Goal: Transaction & Acquisition: Purchase product/service

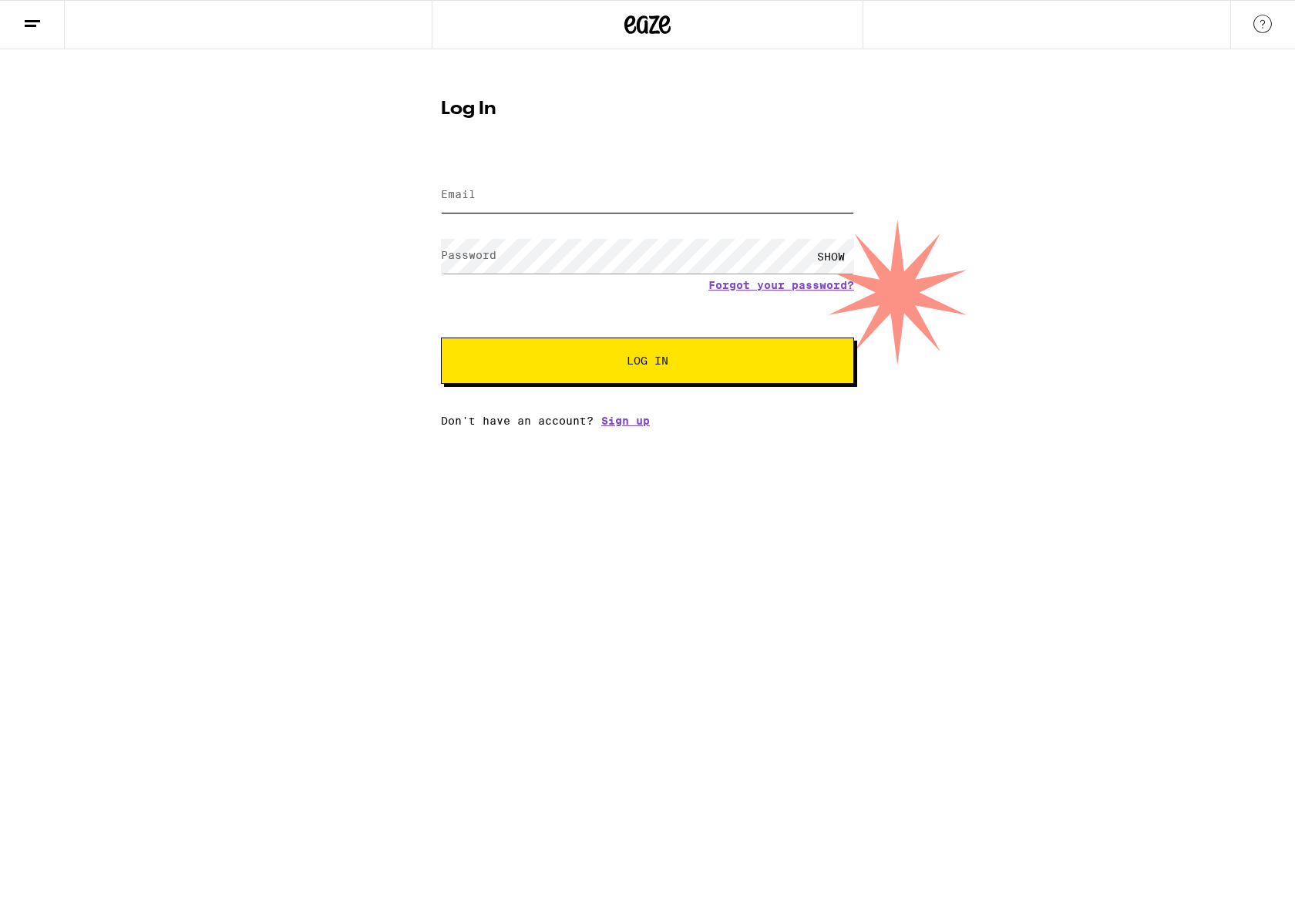
type input "[EMAIL_ADDRESS][DOMAIN_NAME]"
click at [603, 353] on button "Log In" at bounding box center [647, 361] width 413 height 46
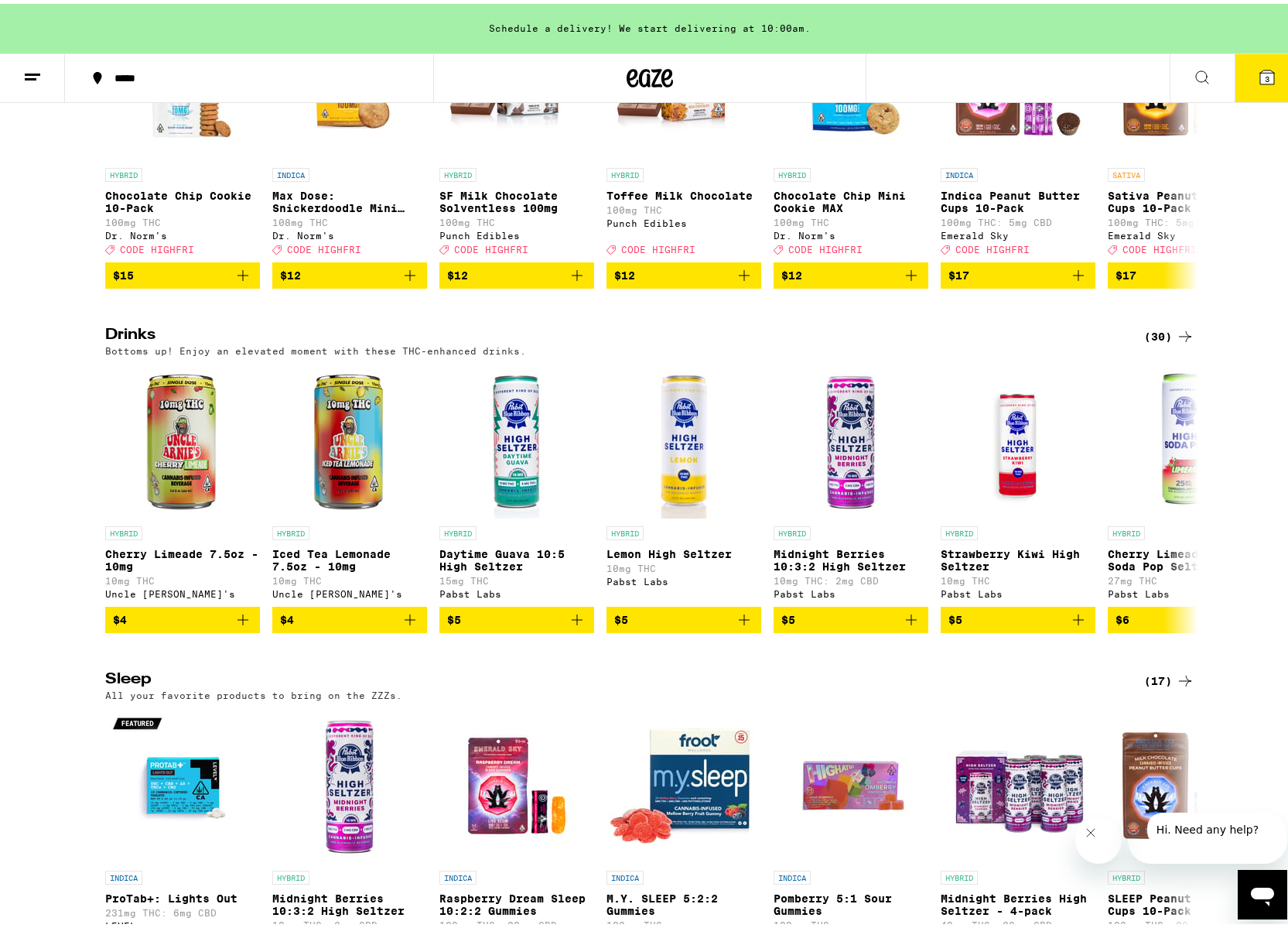
scroll to position [5859, 0]
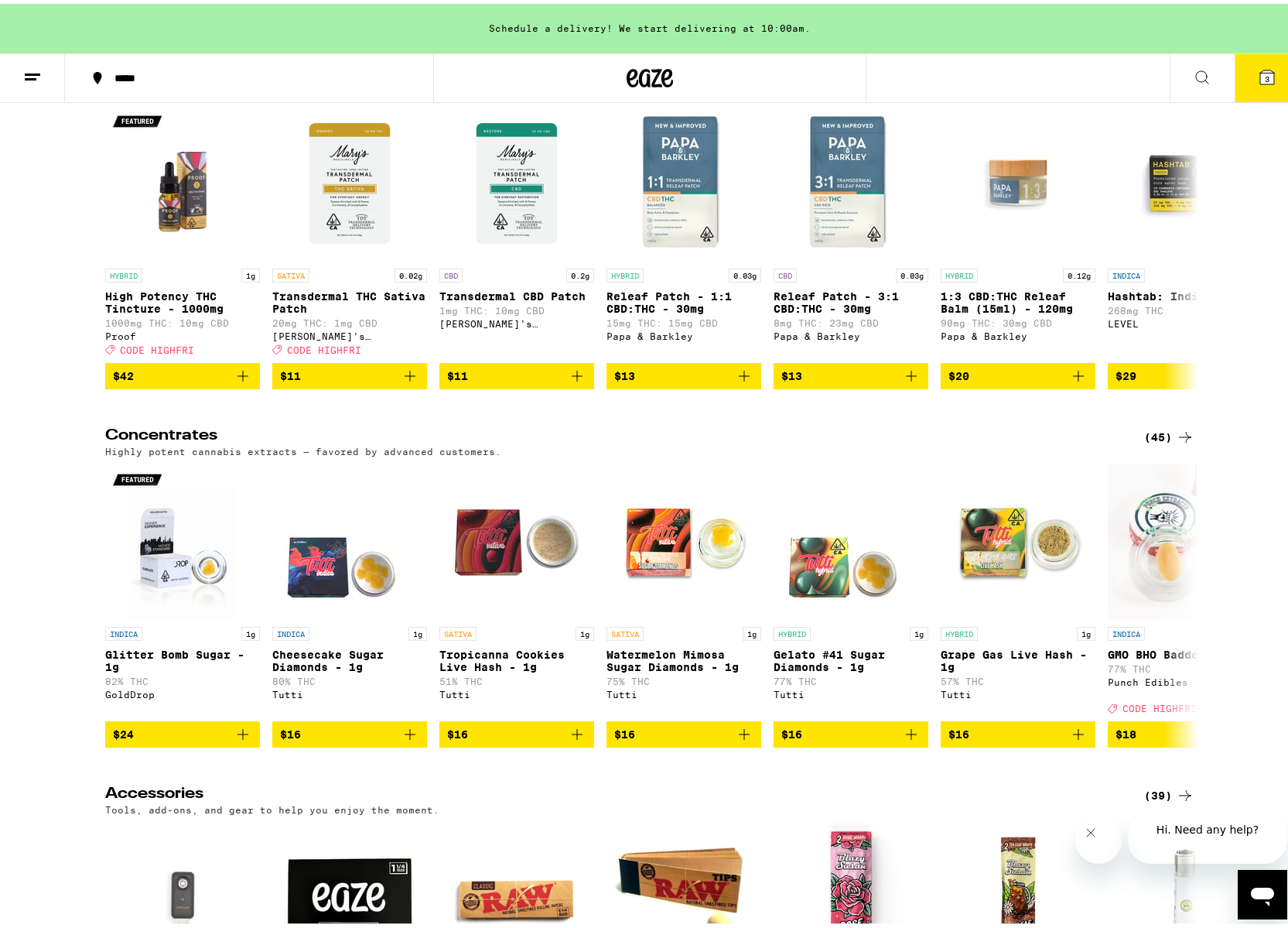
click at [1179, 84] on icon at bounding box center [1185, 74] width 19 height 19
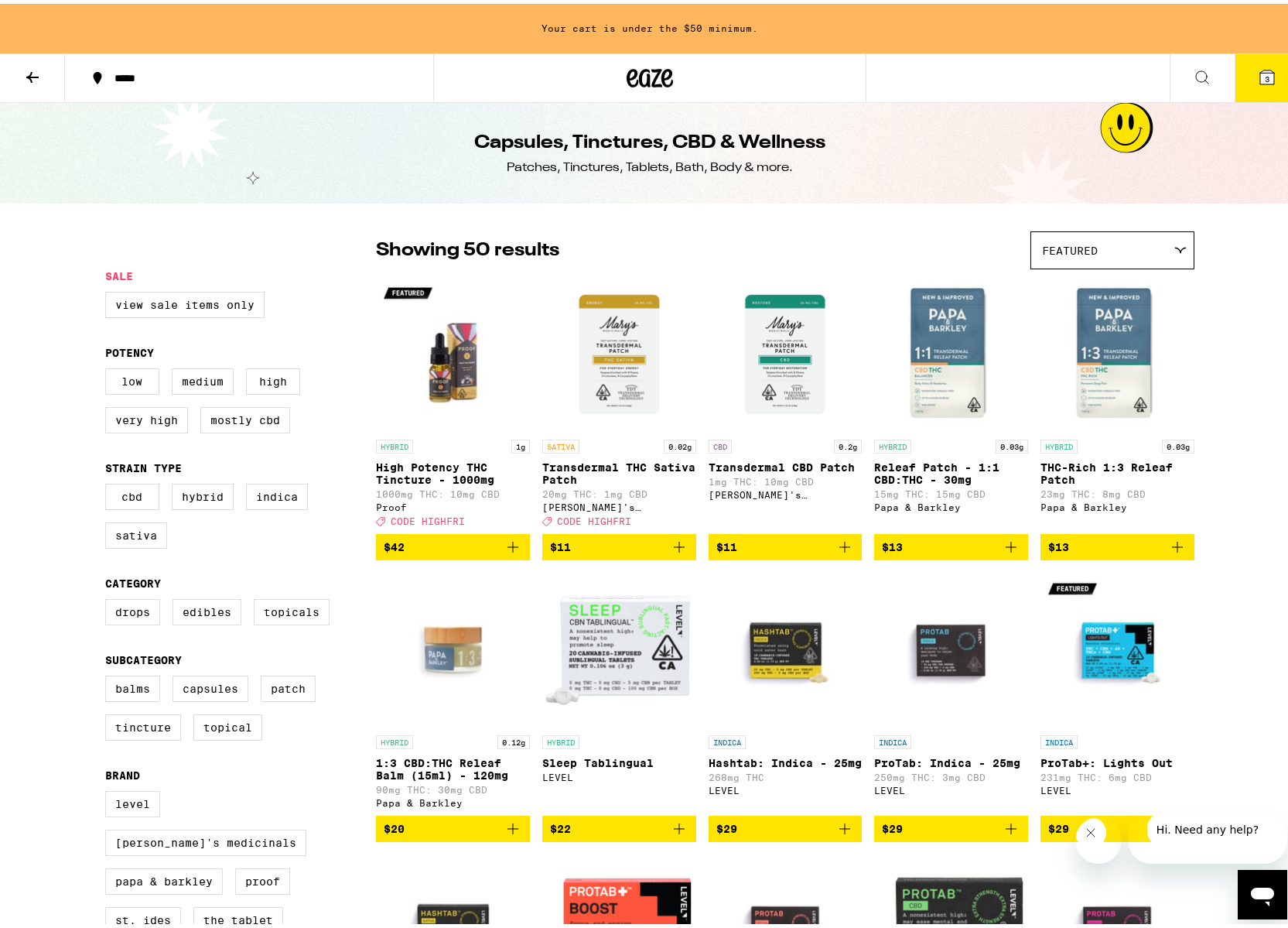
click at [37, 77] on icon at bounding box center [32, 74] width 19 height 19
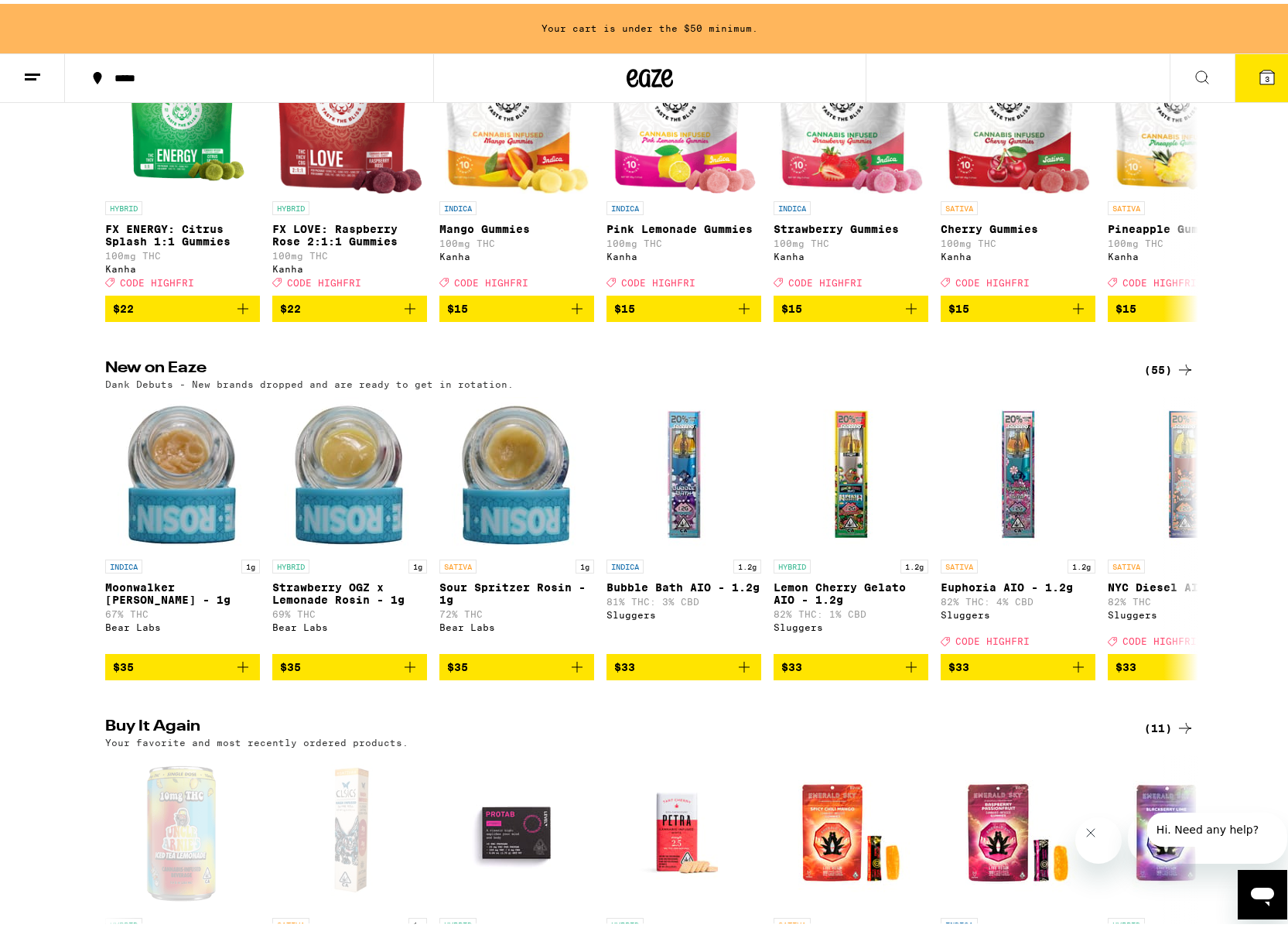
scroll to position [1391, 0]
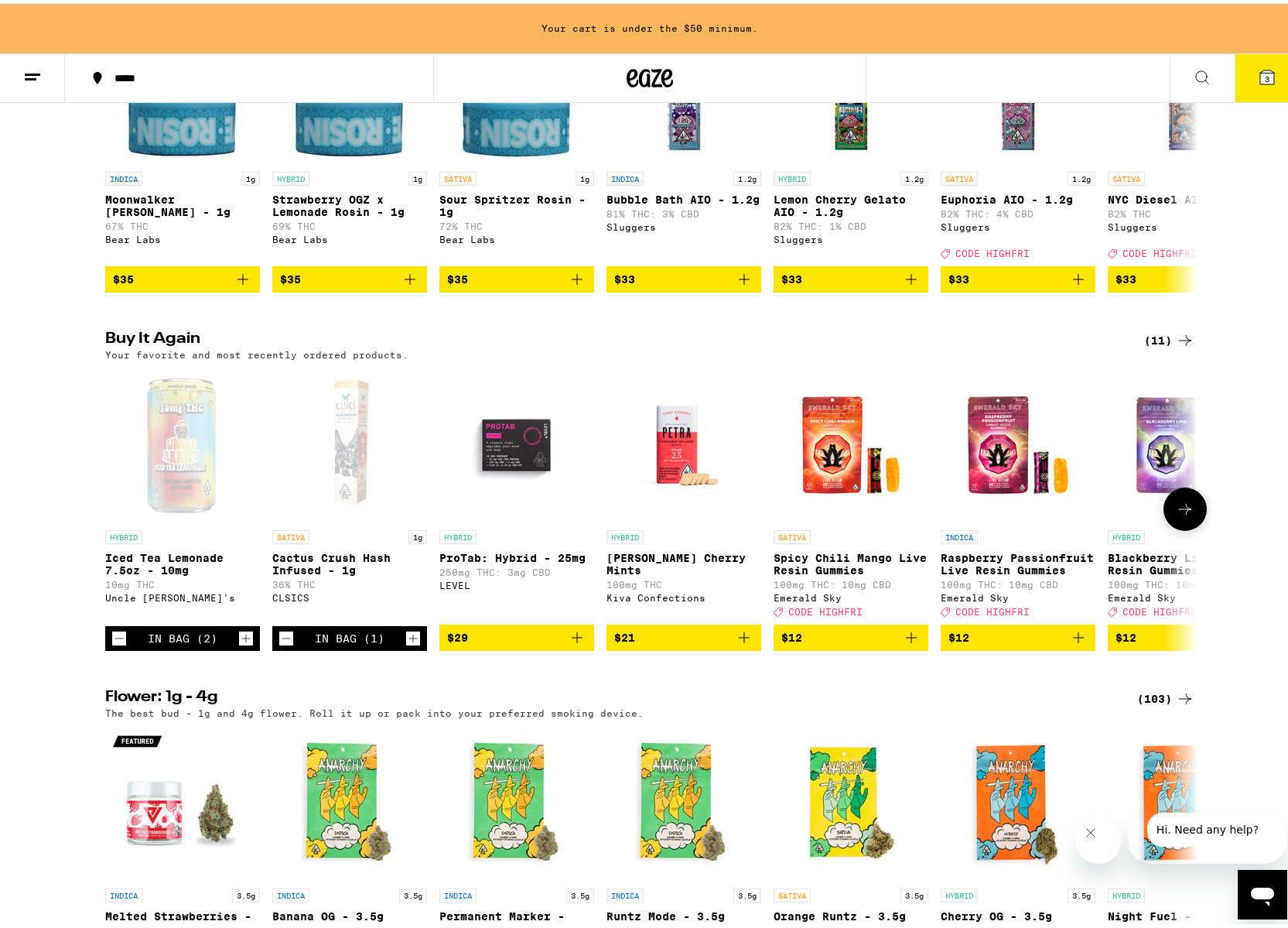
click at [1184, 515] on icon at bounding box center [1185, 505] width 19 height 19
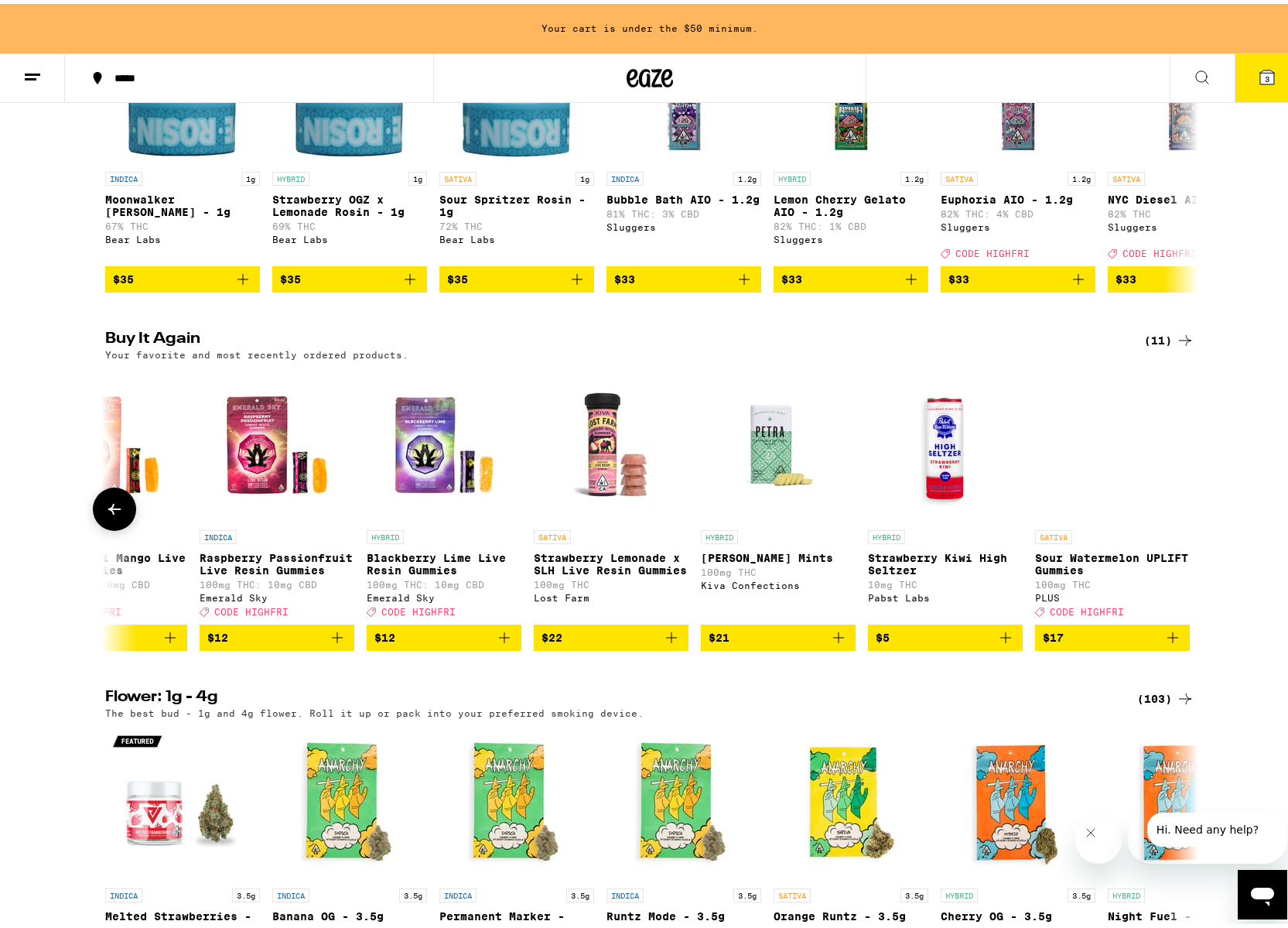
scroll to position [0, 749]
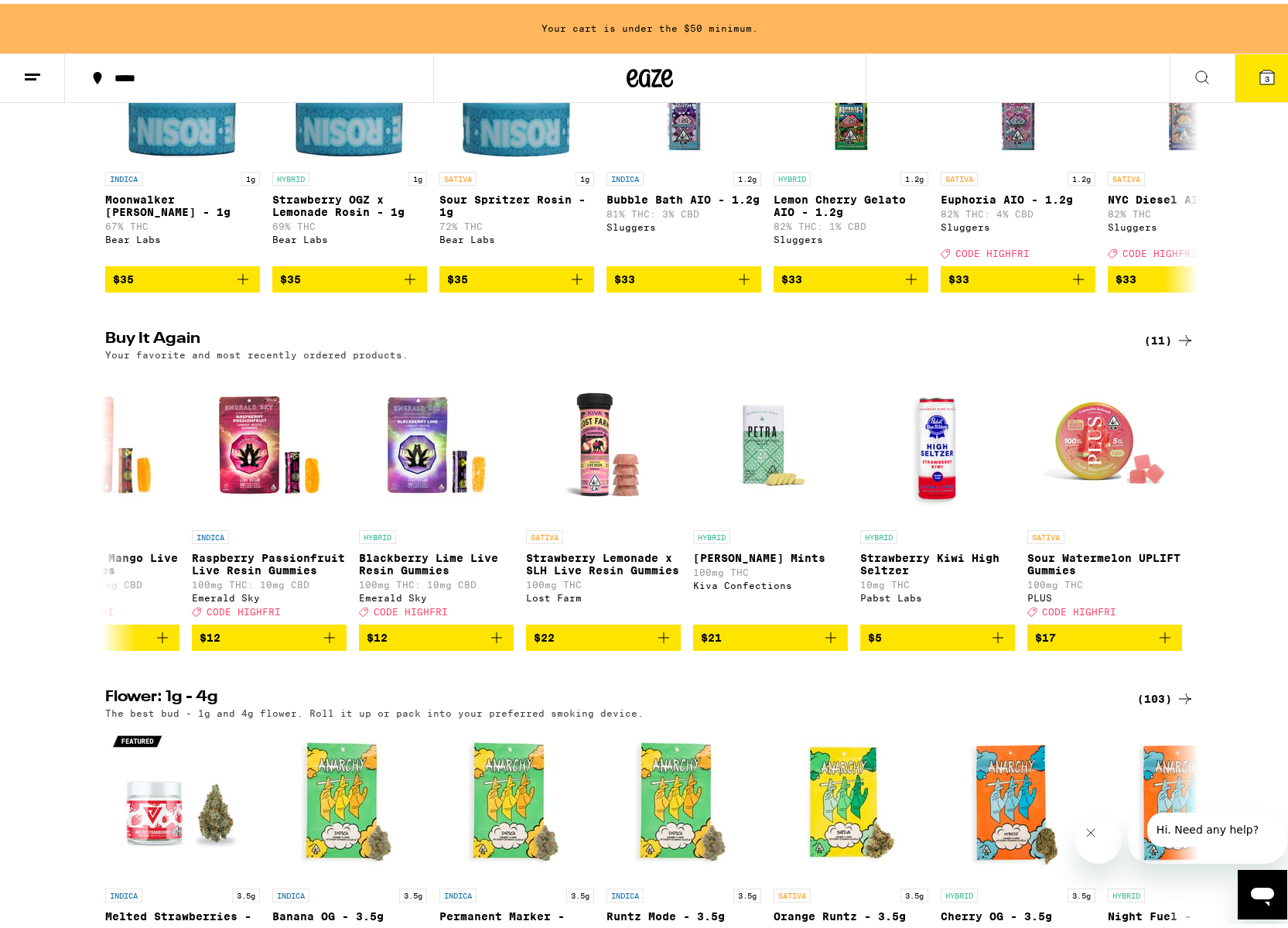
click at [1156, 346] on div "(11)" at bounding box center [1169, 336] width 51 height 19
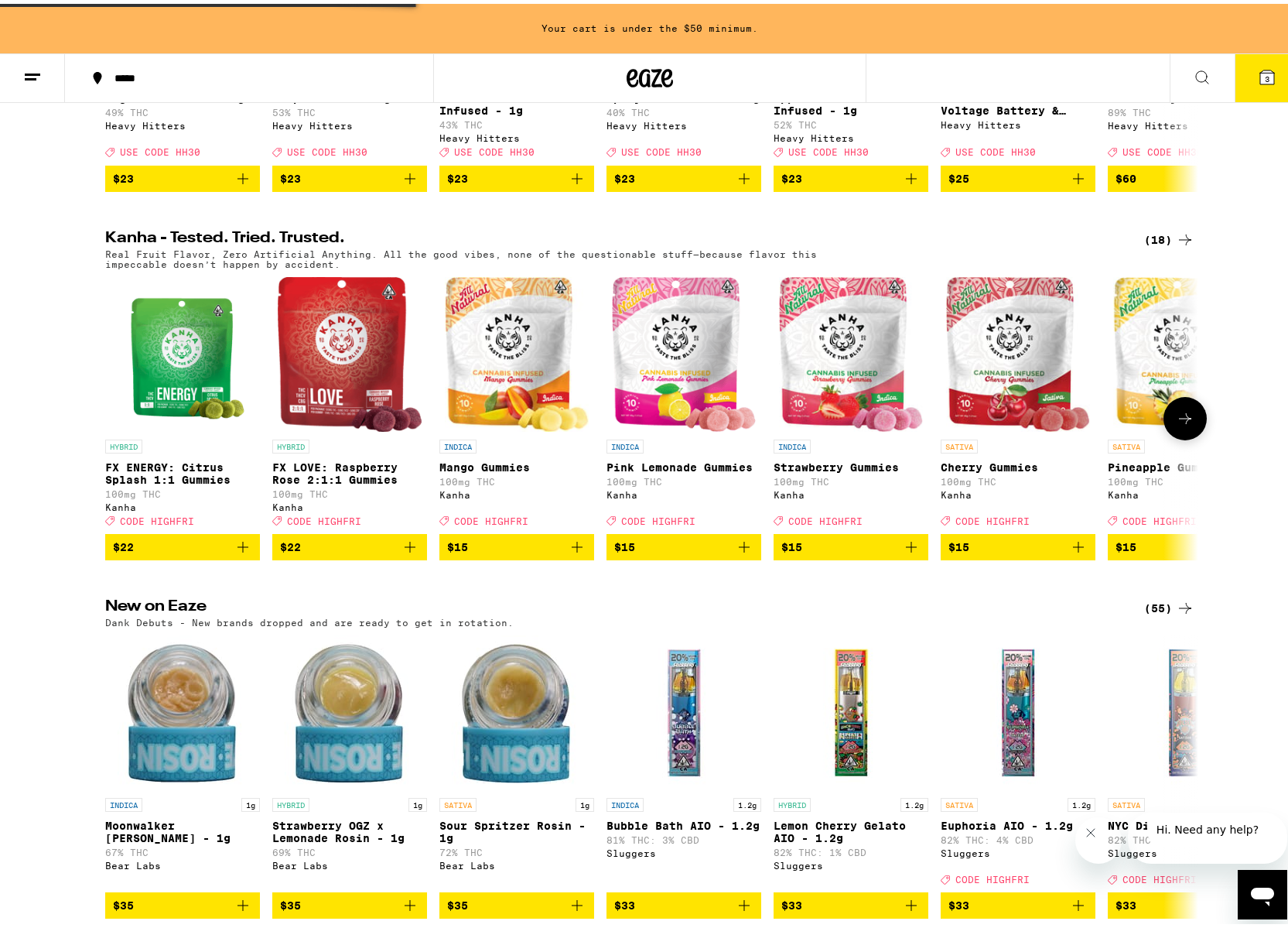
scroll to position [762, 0]
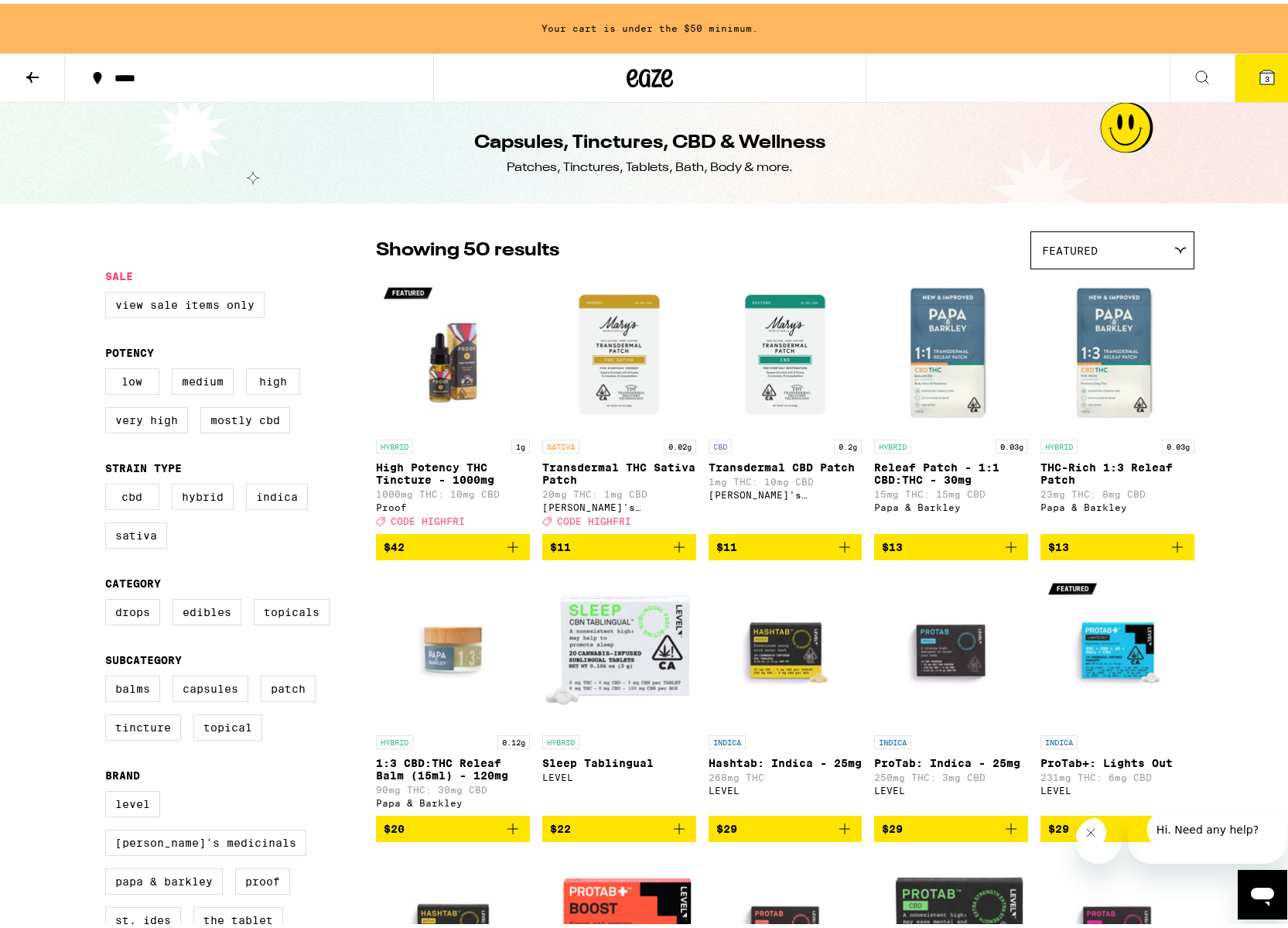
click at [37, 65] on icon at bounding box center [32, 74] width 19 height 19
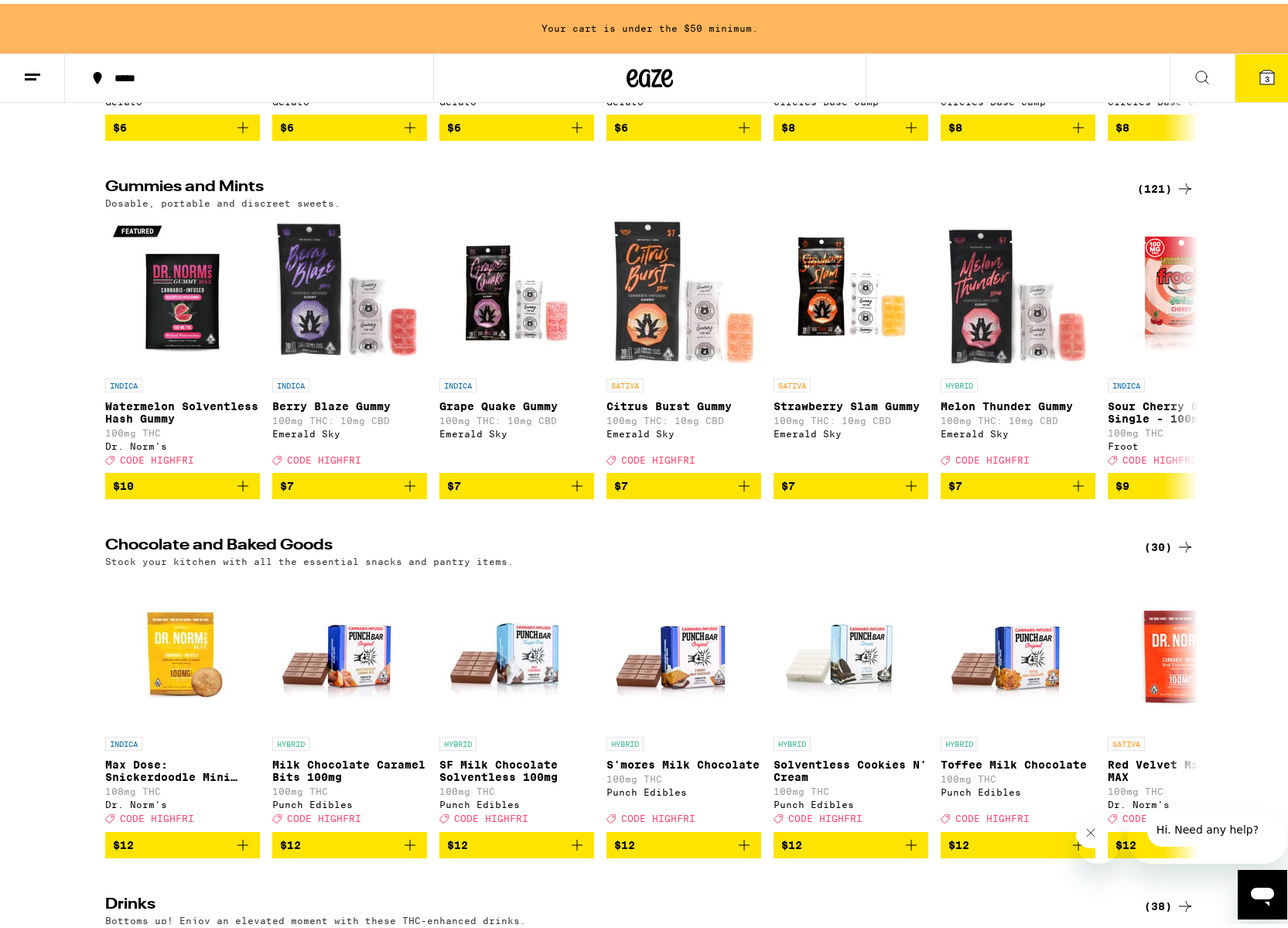
scroll to position [4913, 0]
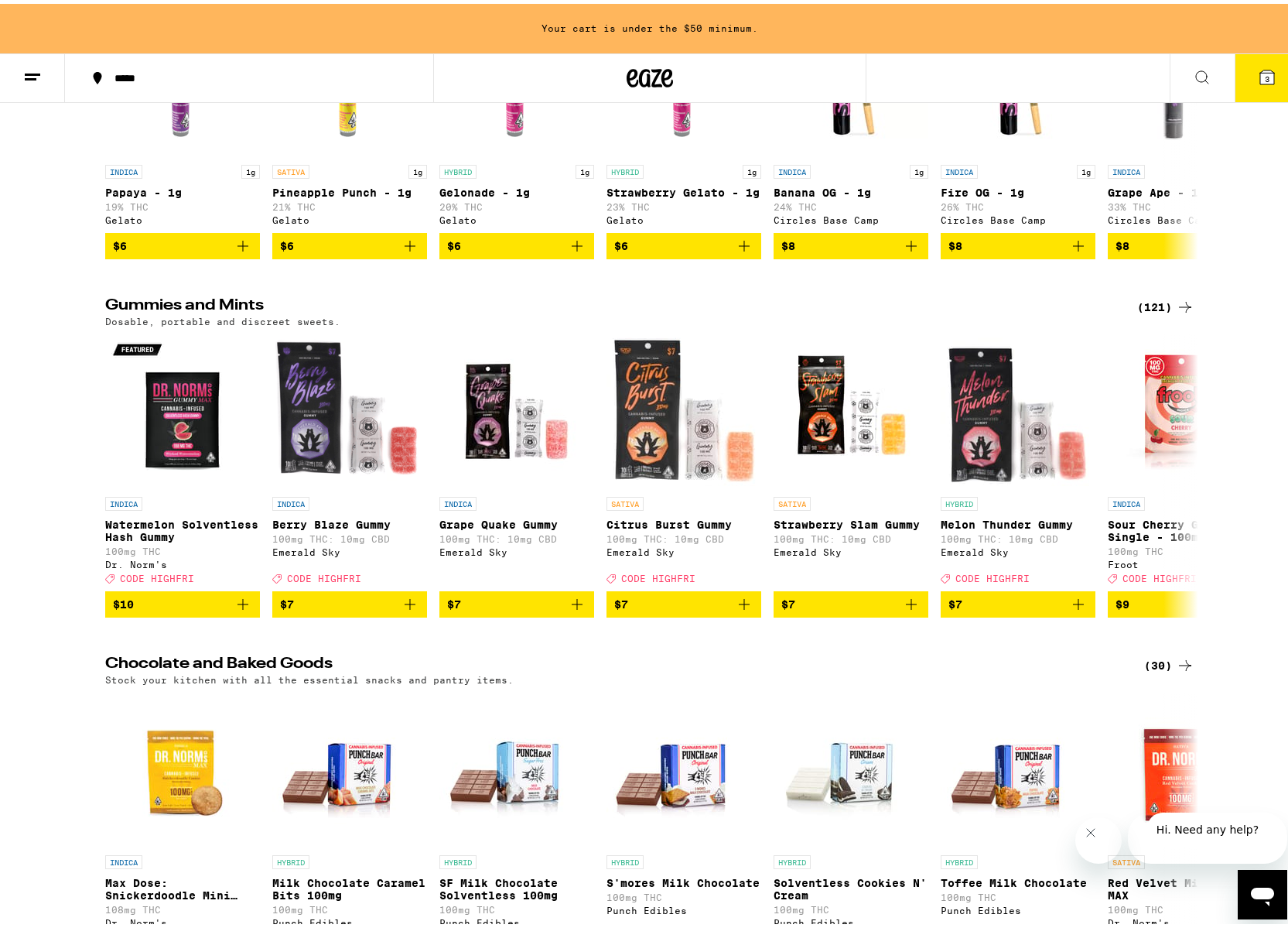
click at [1163, 312] on div "(121)" at bounding box center [1166, 303] width 57 height 19
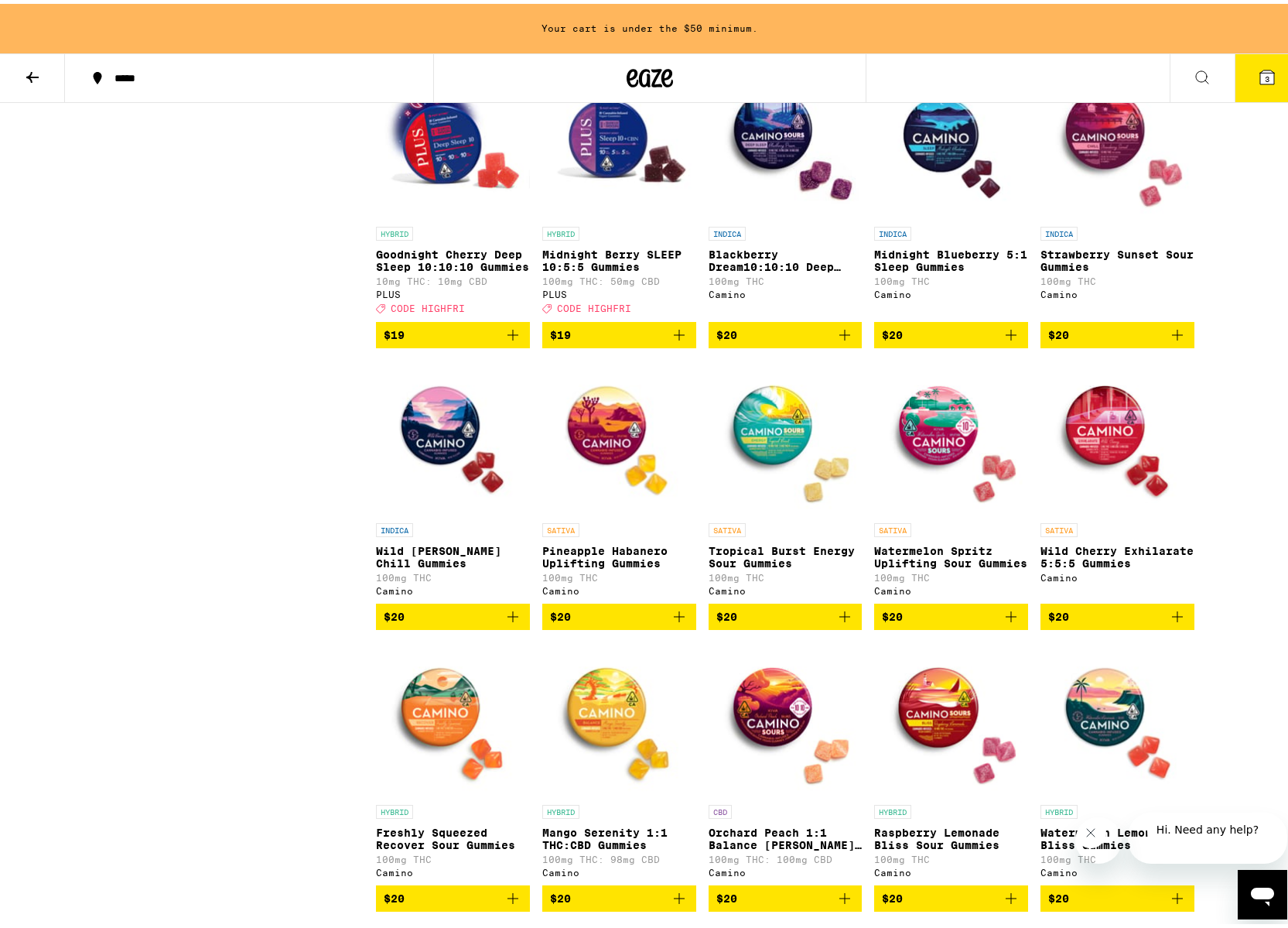
scroll to position [3600, 0]
